Goal: Task Accomplishment & Management: Complete application form

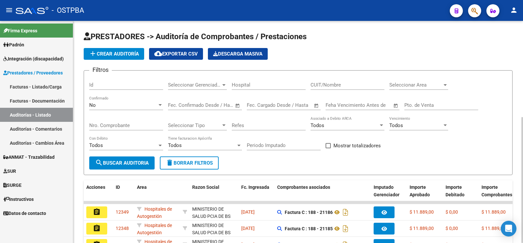
click at [148, 104] on div "No" at bounding box center [123, 105] width 68 height 6
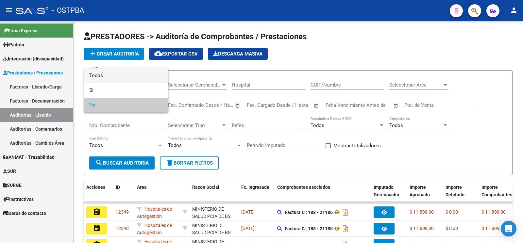
click at [157, 73] on span "Todos" at bounding box center [126, 75] width 74 height 15
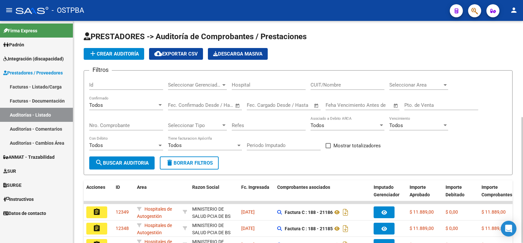
click at [390, 52] on div "add Crear Auditoría cloud_download Exportar CSV Descarga Masiva" at bounding box center [298, 54] width 429 height 12
click at [47, 77] on link "Prestadores / Proveedores" at bounding box center [36, 73] width 73 height 14
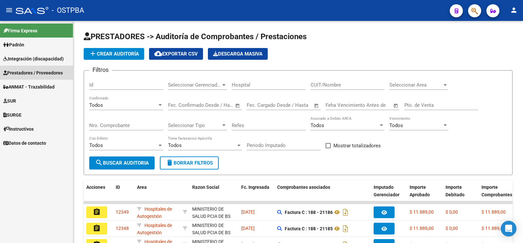
click at [50, 73] on span "Prestadores / Proveedores" at bounding box center [33, 72] width 60 height 7
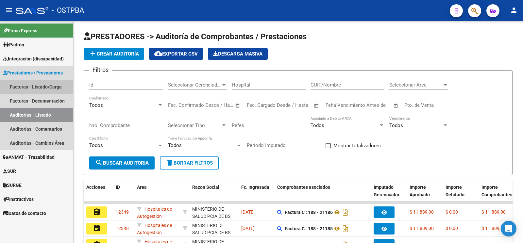
click at [50, 85] on link "Facturas - Listado/Carga" at bounding box center [36, 87] width 73 height 14
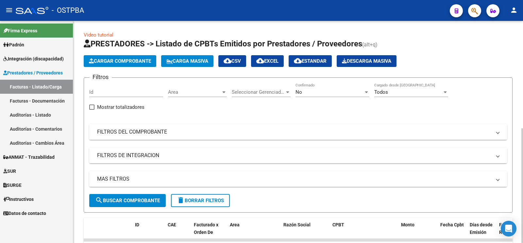
click at [314, 84] on div "No Confirmado" at bounding box center [333, 90] width 74 height 14
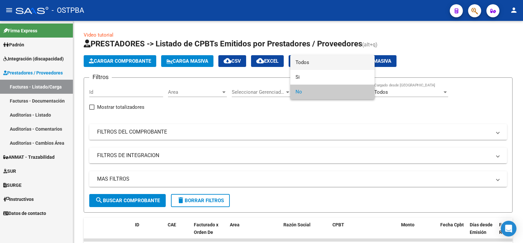
click at [323, 65] on span "Todos" at bounding box center [333, 62] width 74 height 15
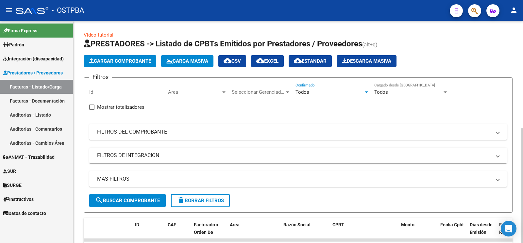
click at [245, 129] on mat-panel-title "FILTROS DEL COMPROBANTE" at bounding box center [294, 132] width 394 height 7
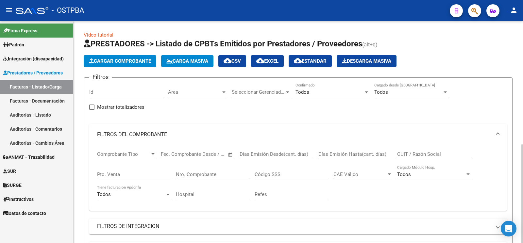
click at [218, 175] on input "Nro. Comprobante" at bounding box center [213, 175] width 74 height 6
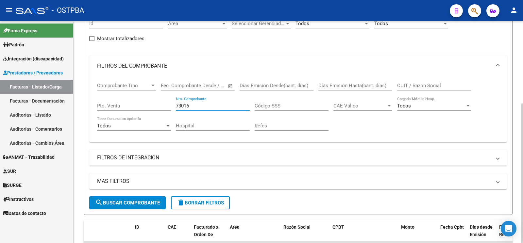
scroll to position [131, 0]
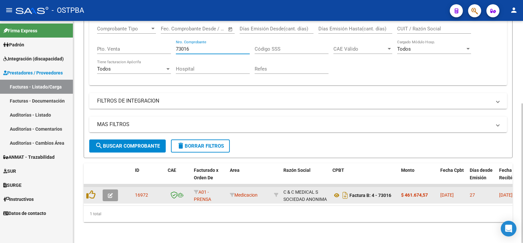
type input "73016"
click at [104, 192] on button "button" at bounding box center [110, 196] width 15 height 12
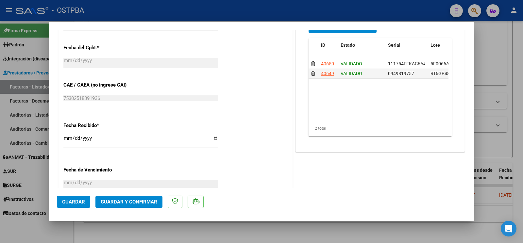
scroll to position [343, 0]
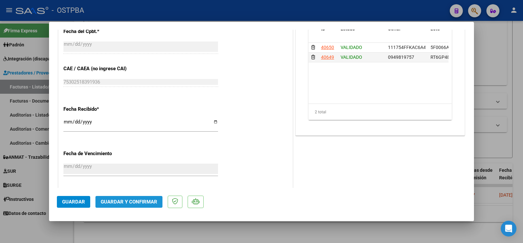
click at [136, 200] on span "Guardar y Confirmar" at bounding box center [129, 202] width 57 height 6
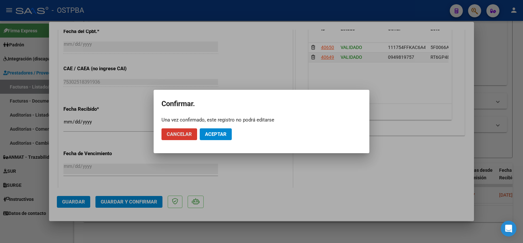
click at [218, 144] on mat-dialog-actions "Cancelar Aceptar" at bounding box center [262, 134] width 200 height 22
click at [218, 135] on span "Aceptar" at bounding box center [216, 134] width 22 height 6
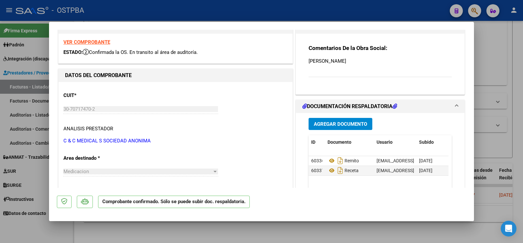
scroll to position [69, 0]
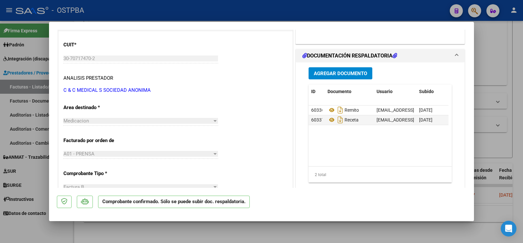
click at [355, 75] on span "Agregar Documento" at bounding box center [340, 74] width 53 height 6
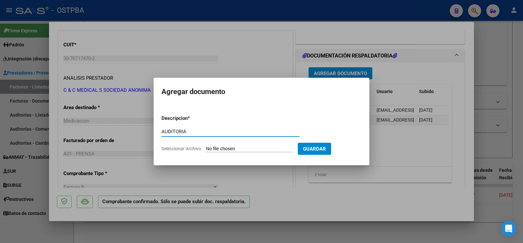
type input "AUDITORIA"
click at [223, 150] on input "Seleccionar Archivo" at bounding box center [249, 149] width 87 height 6
type input "C:\fakepath\AUDITORIA [PERSON_NAME].pdf"
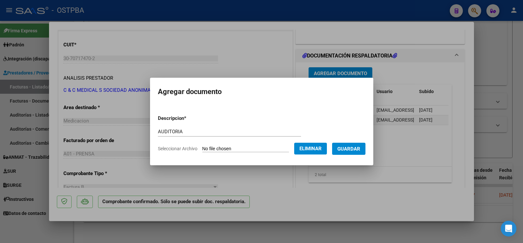
click at [348, 145] on button "Guardar" at bounding box center [348, 149] width 33 height 12
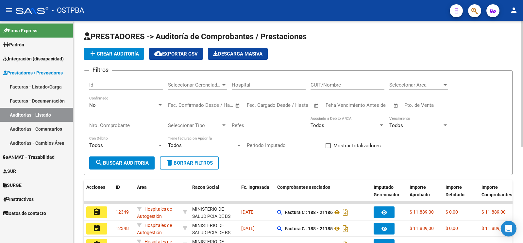
click at [101, 51] on button "add Crear Auditoría" at bounding box center [114, 54] width 61 height 12
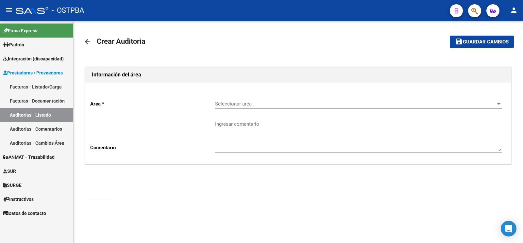
click at [250, 102] on span "Seleccionar area" at bounding box center [355, 104] width 281 height 6
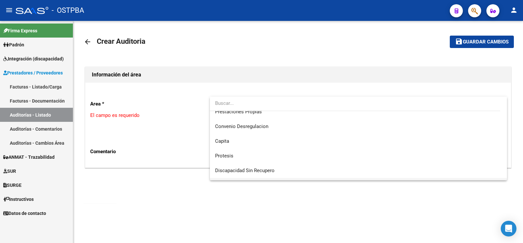
scroll to position [93, 0]
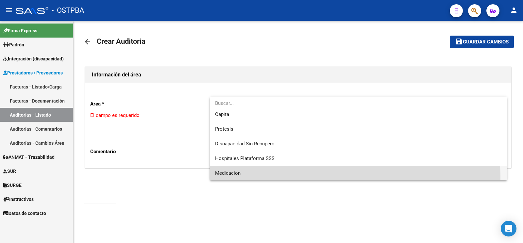
click at [245, 179] on span "Medicacion" at bounding box center [358, 173] width 287 height 15
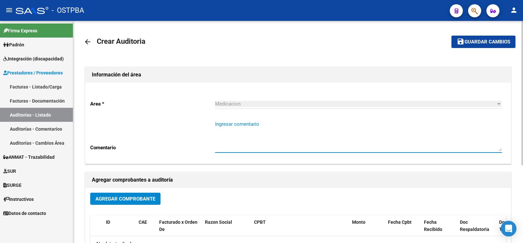
click at [255, 132] on textarea "Ingresar comentario" at bounding box center [358, 136] width 287 height 31
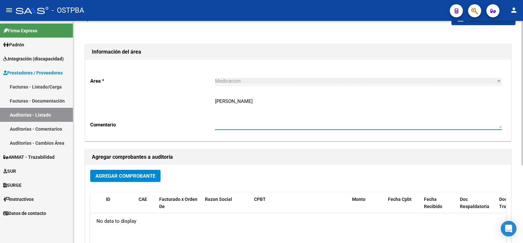
scroll to position [34, 0]
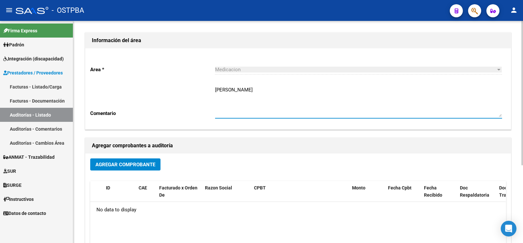
type textarea "CALIFANO OSVALDO"
click at [132, 163] on span "Agregar Comprobante" at bounding box center [125, 165] width 60 height 6
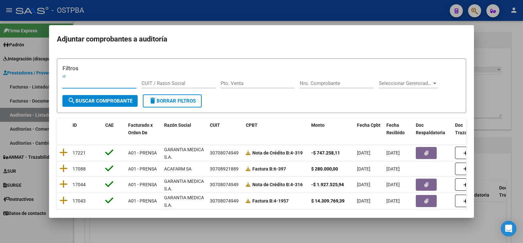
click at [340, 81] on input "Nro. Comprobante" at bounding box center [337, 83] width 74 height 6
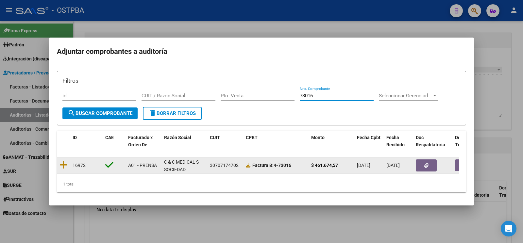
type input "73016"
click at [59, 161] on datatable-body-cell at bounding box center [63, 166] width 13 height 16
click at [61, 162] on icon at bounding box center [64, 165] width 8 height 9
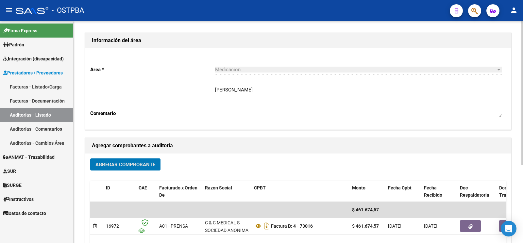
scroll to position [0, 0]
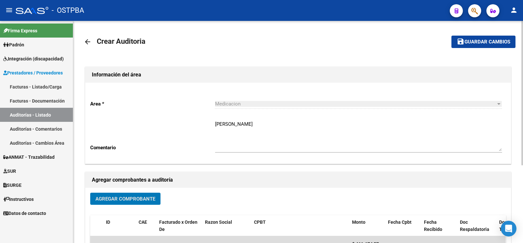
click at [483, 47] on button "save Guardar cambios" at bounding box center [484, 42] width 64 height 12
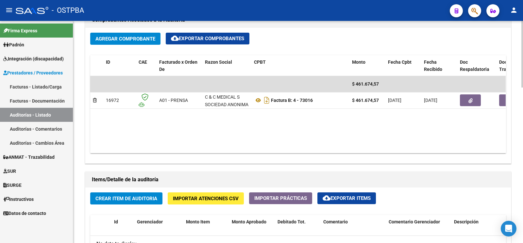
scroll to position [343, 0]
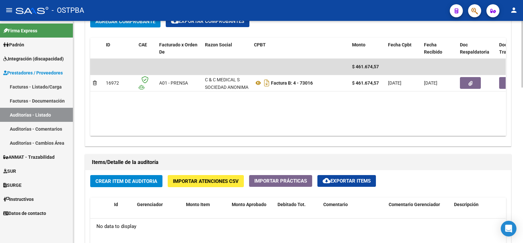
click at [140, 183] on span "Crear Item de Auditoria" at bounding box center [126, 182] width 62 height 6
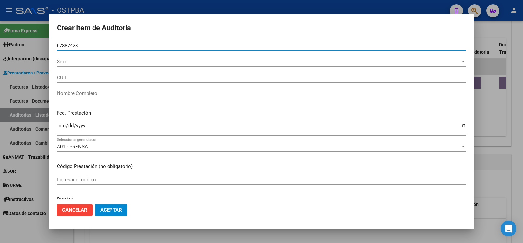
type input "07887428"
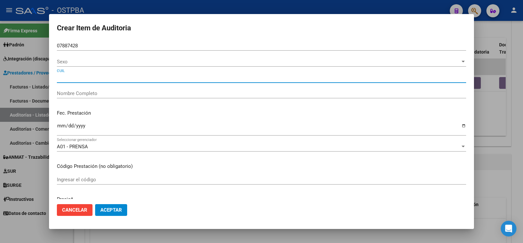
type input "CALIFANO VICENTE OSVALDO"
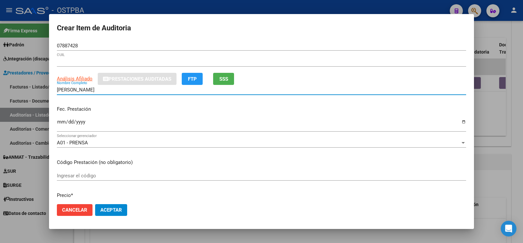
type input "20078874288"
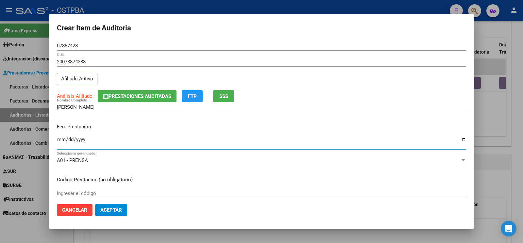
type input "[DATE]"
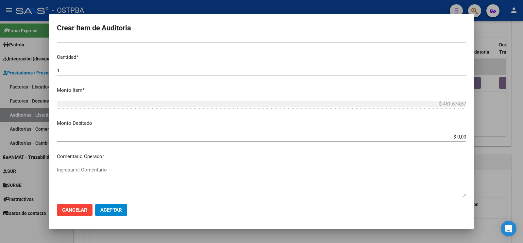
scroll to position [206, 0]
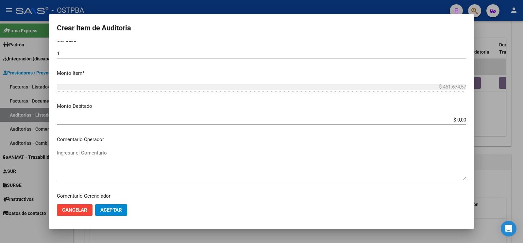
click at [117, 152] on textarea "Ingresar el Comentario" at bounding box center [261, 164] width 409 height 31
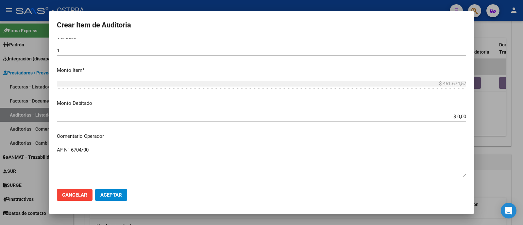
drag, startPoint x: 118, startPoint y: 142, endPoint x: 117, endPoint y: 160, distance: 18.0
click at [117, 160] on div "AF N° 6704/00 Ingresar el Comentario" at bounding box center [261, 161] width 409 height 33
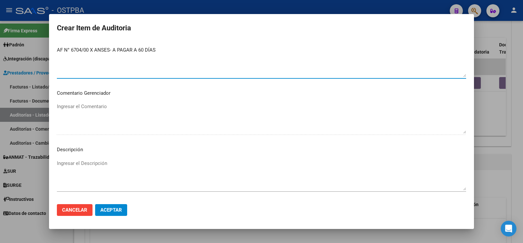
scroll to position [377, 0]
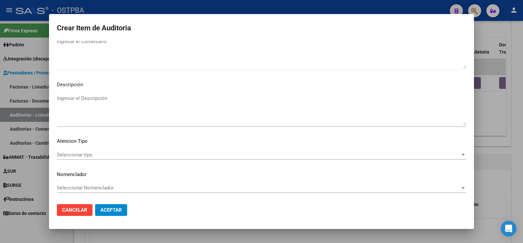
type textarea "AF N° 6704/00 X ANSES- A PAGAR A 60 DÍAS"
click at [100, 150] on div "Seleccionar tipo Seleccionar tipo" at bounding box center [261, 155] width 409 height 10
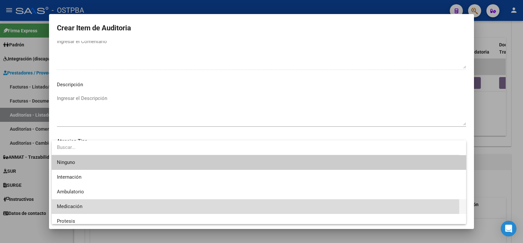
click at [93, 208] on span "Medicación" at bounding box center [259, 207] width 404 height 15
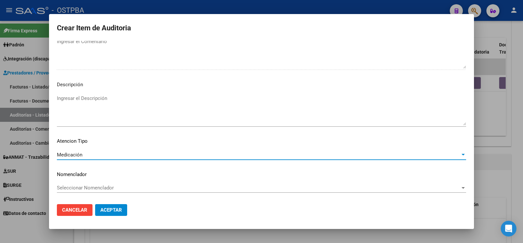
click at [110, 206] on button "Aceptar" at bounding box center [111, 210] width 32 height 12
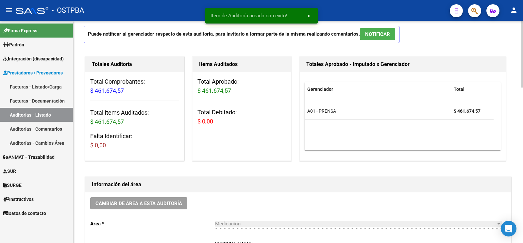
scroll to position [0, 0]
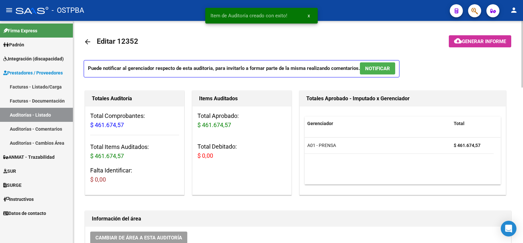
click at [489, 44] on span "Generar informe" at bounding box center [484, 42] width 44 height 6
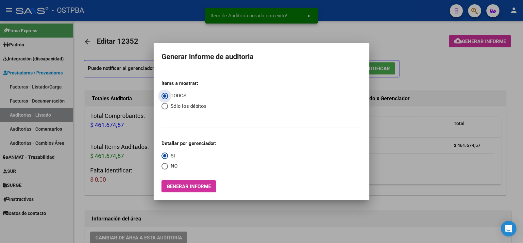
click at [189, 186] on span "Generar informe" at bounding box center [189, 187] width 44 height 6
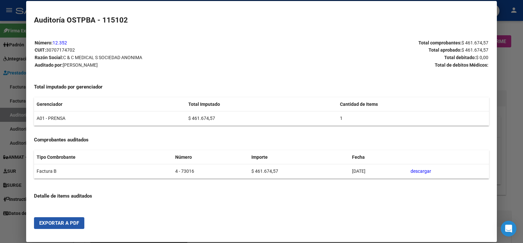
click at [61, 227] on button "Exportar a PDF" at bounding box center [59, 223] width 50 height 12
